Goal: Use online tool/utility: Utilize a website feature to perform a specific function

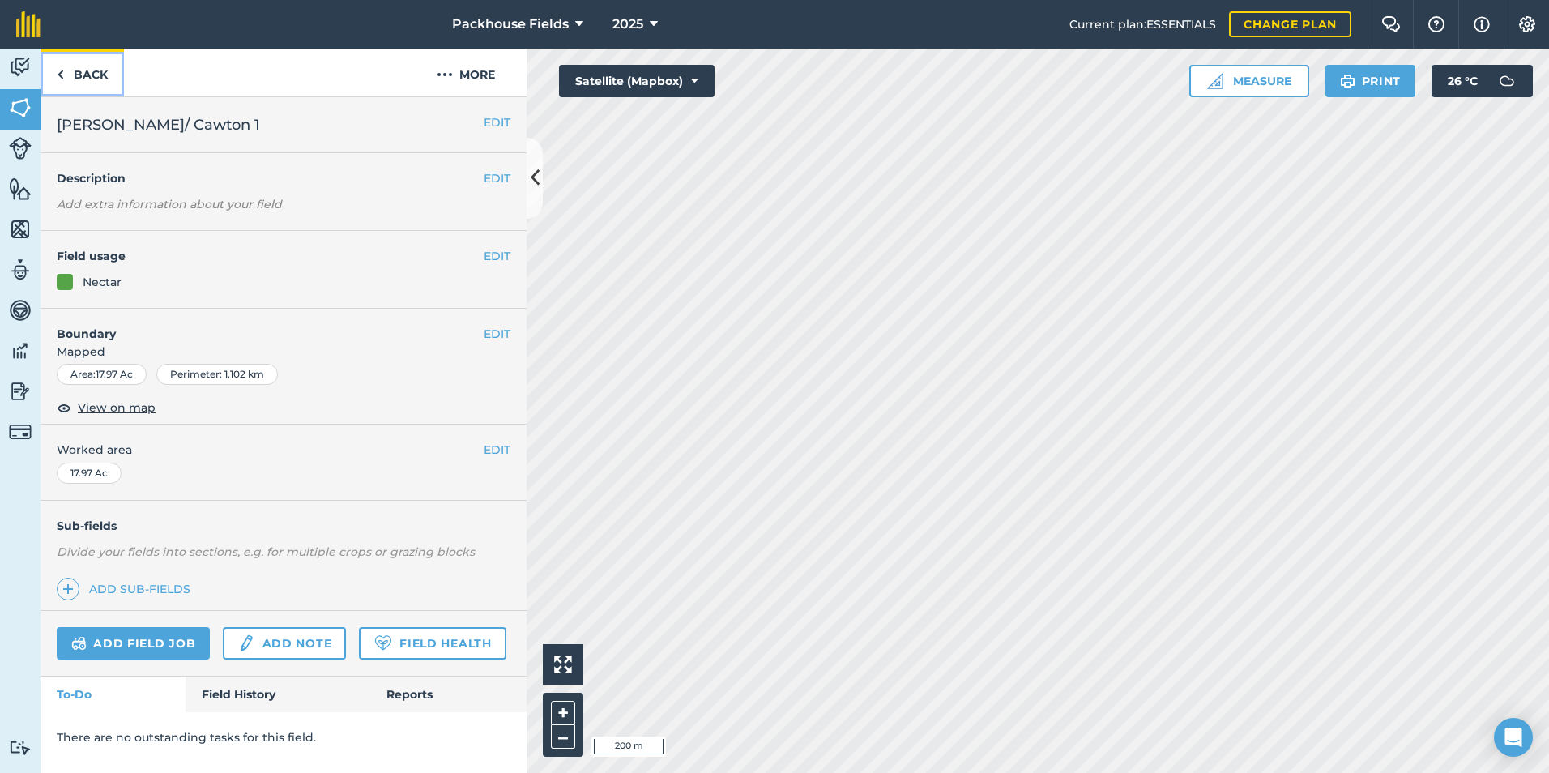
click at [96, 79] on link "Back" at bounding box center [82, 73] width 83 height 48
click at [102, 63] on link "Back" at bounding box center [82, 73] width 83 height 48
click at [100, 65] on link "Back" at bounding box center [82, 73] width 83 height 48
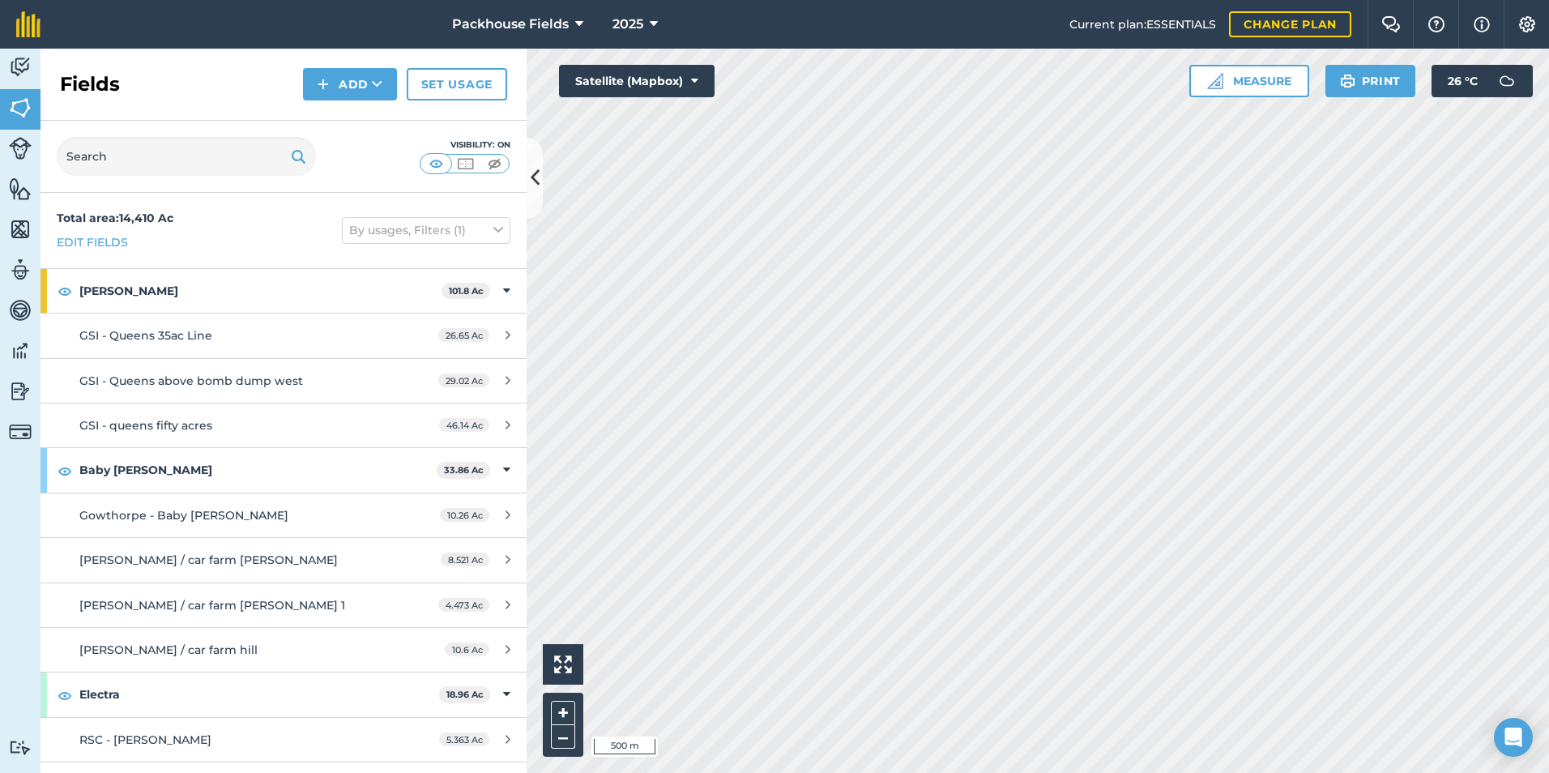
click at [394, 266] on div "Activity Fields Livestock Features Maps Team Vehicles Data Reporting Billing Tu…" at bounding box center [774, 411] width 1549 height 724
click at [1279, 82] on button "Measure" at bounding box center [1249, 81] width 120 height 32
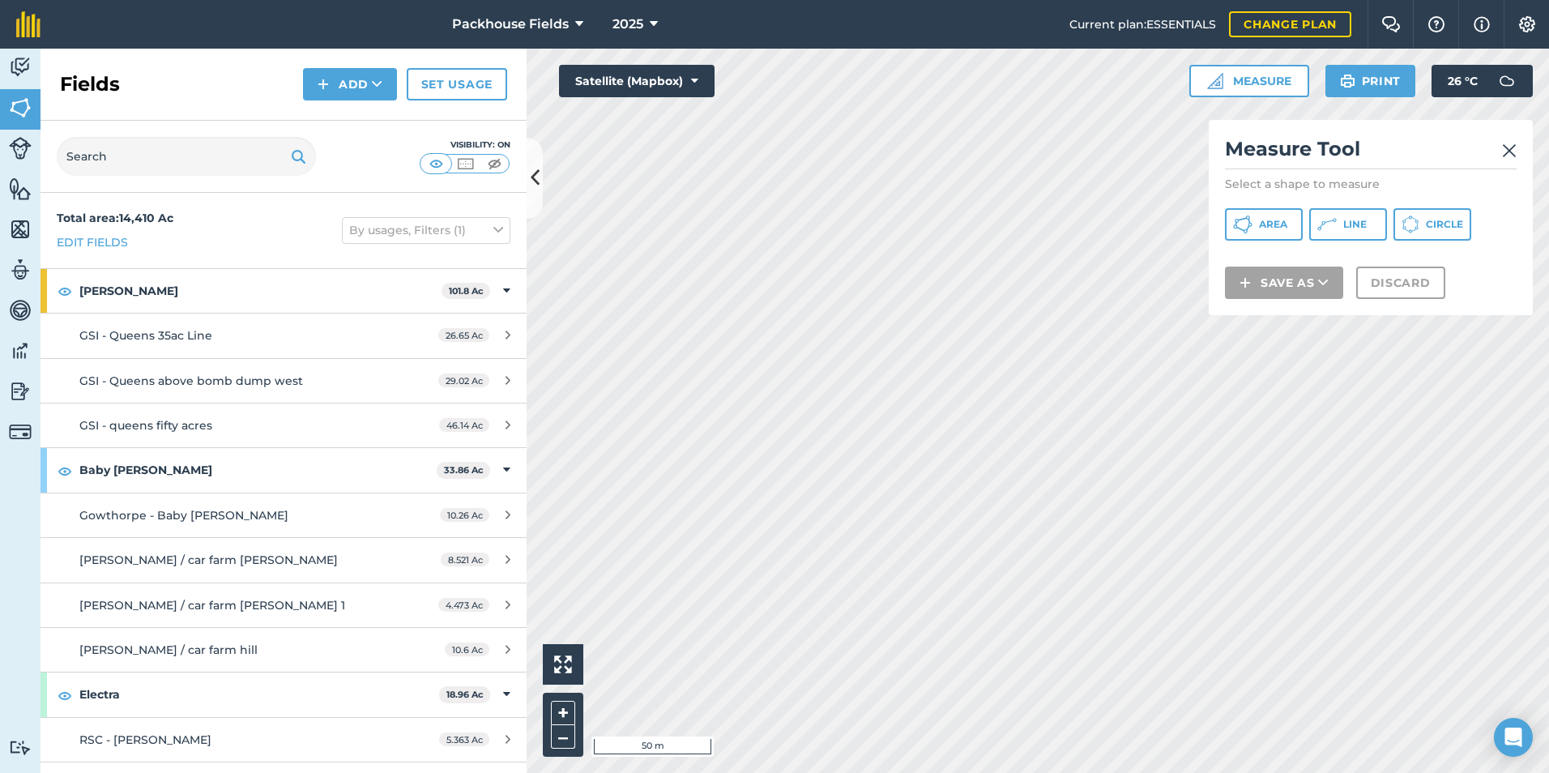
drag, startPoint x: 1386, startPoint y: 143, endPoint x: 1436, endPoint y: 144, distance: 49.5
click at [1463, 136] on h2 "Measure Tool" at bounding box center [1371, 152] width 292 height 33
click at [1266, 221] on span "Area" at bounding box center [1273, 224] width 28 height 13
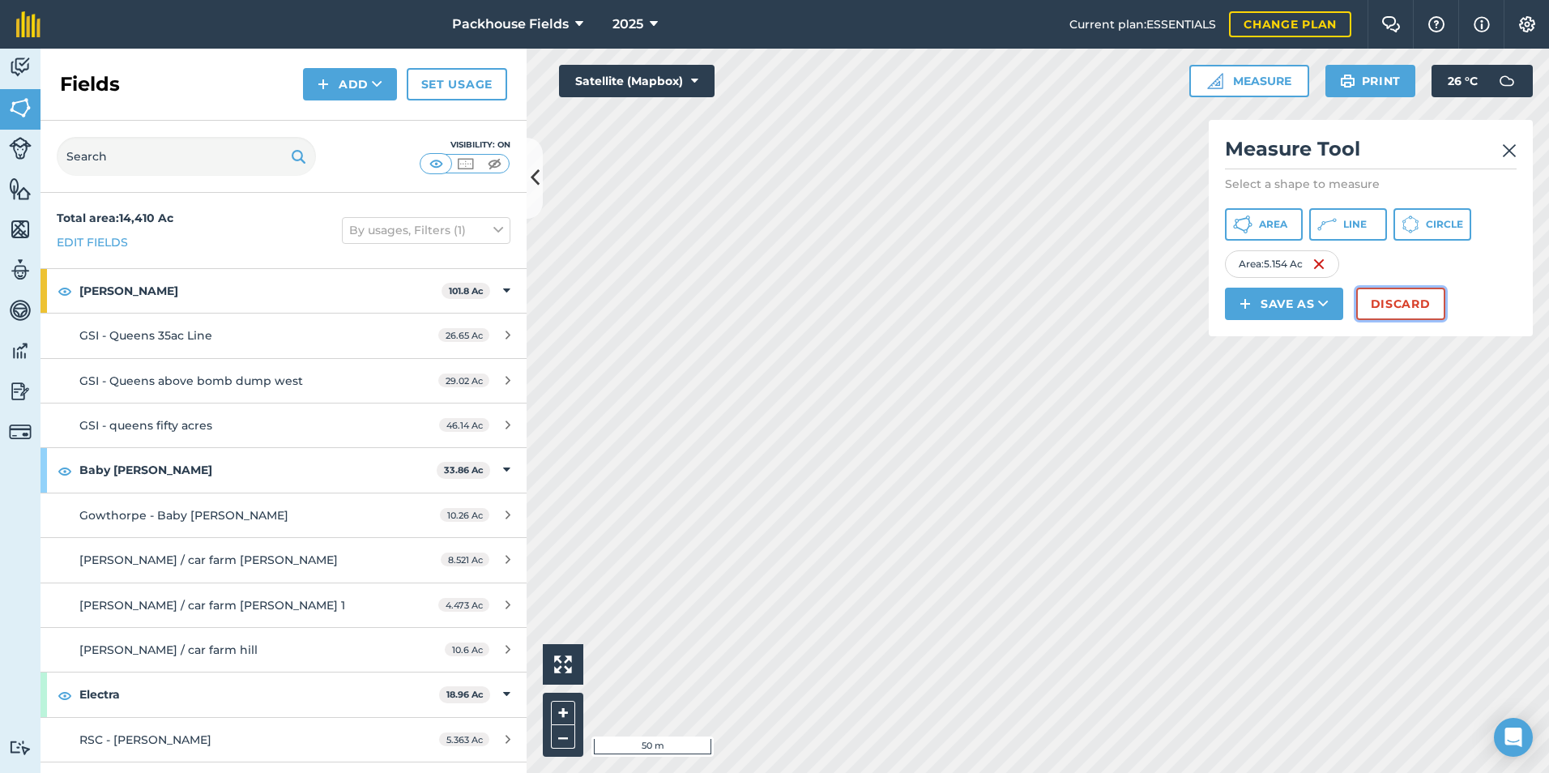
click at [1405, 309] on button "Discard" at bounding box center [1400, 304] width 89 height 32
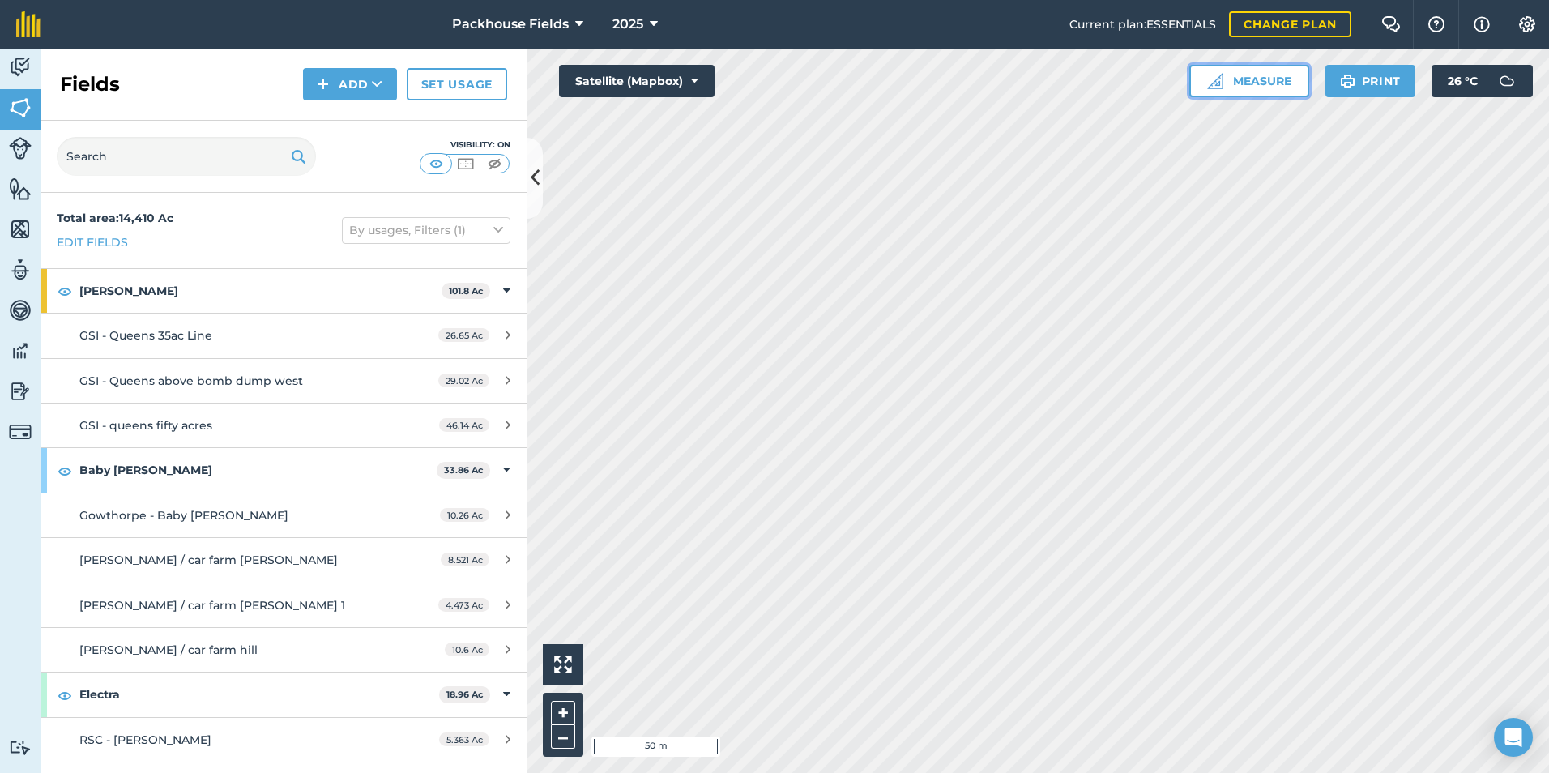
click at [1281, 79] on button "Measure" at bounding box center [1249, 81] width 120 height 32
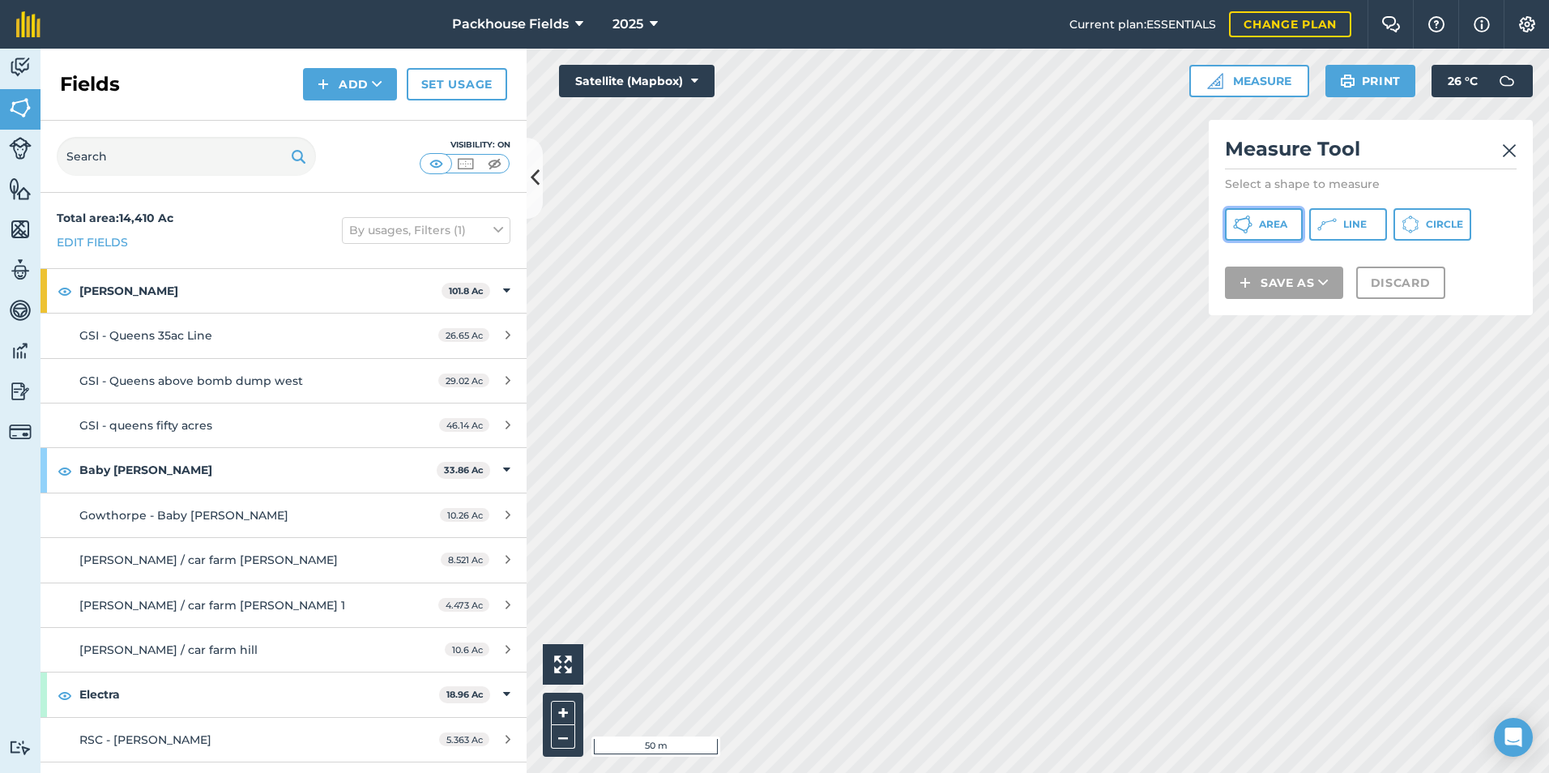
click at [1254, 233] on button "Area" at bounding box center [1264, 224] width 78 height 32
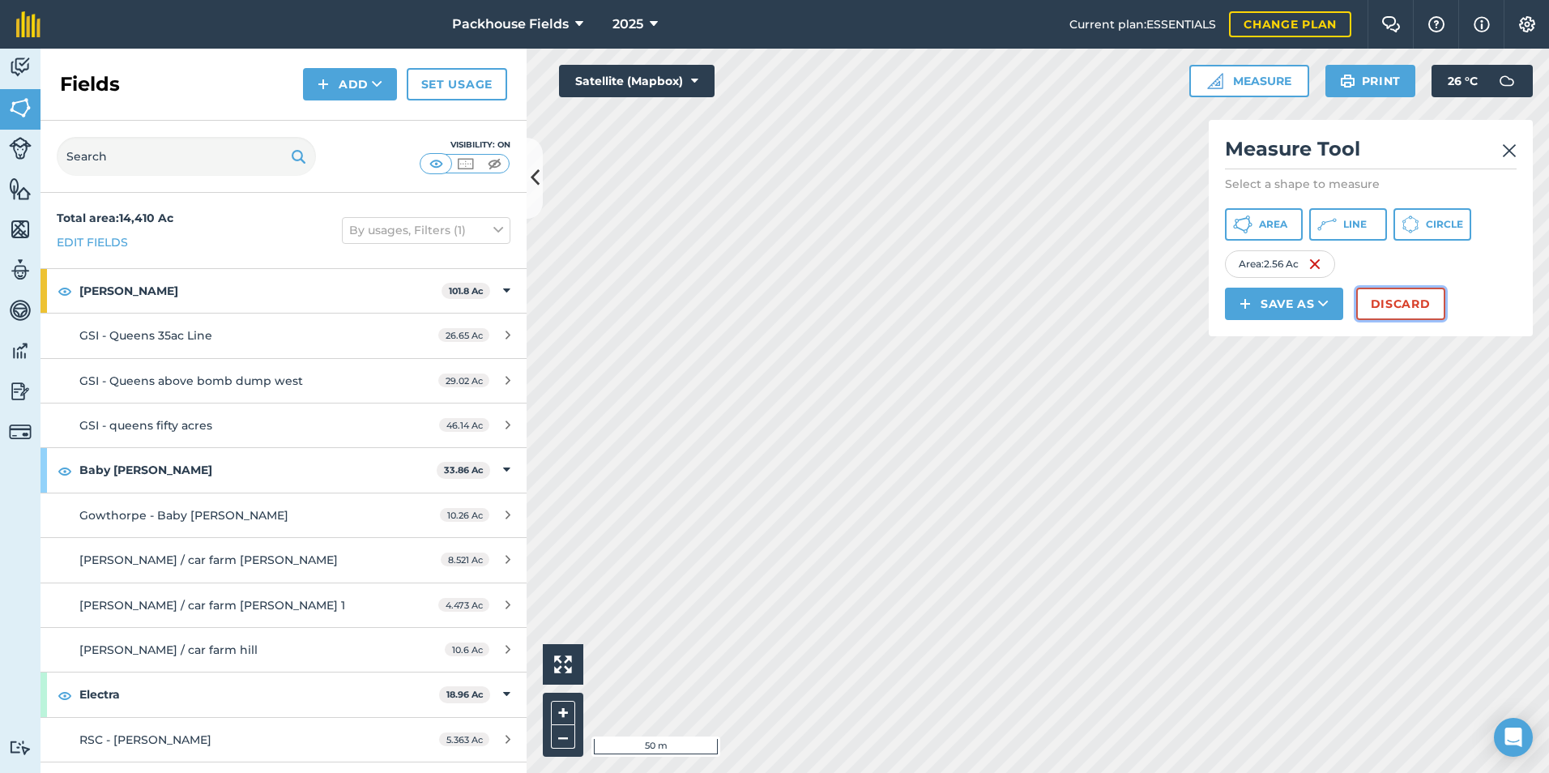
click at [1412, 306] on button "Discard" at bounding box center [1400, 304] width 89 height 32
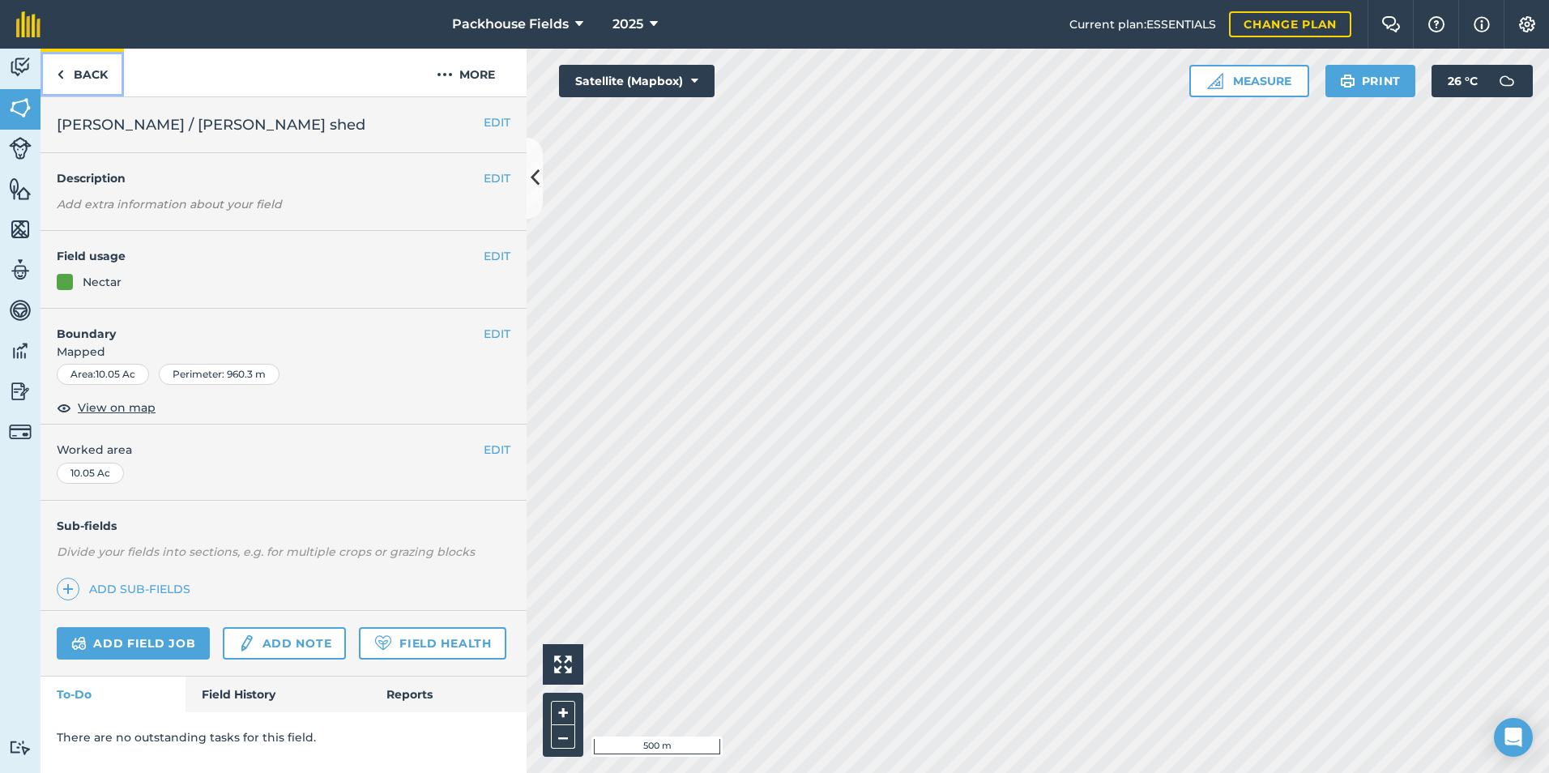
click at [96, 75] on link "Back" at bounding box center [82, 73] width 83 height 48
